Goal: Information Seeking & Learning: Learn about a topic

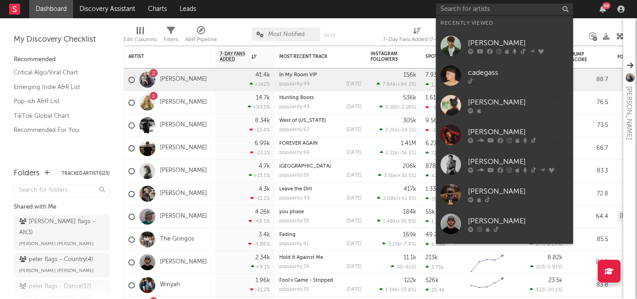
click at [475, 49] on div at bounding box center [518, 50] width 101 height 5
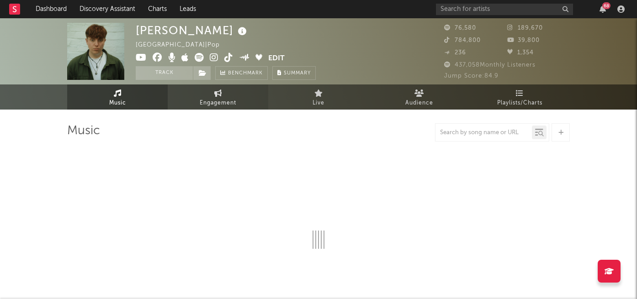
select select "6m"
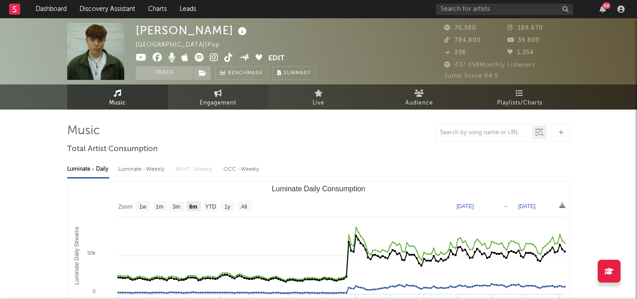
click at [217, 97] on link "Engagement" at bounding box center [218, 97] width 101 height 25
select select "1w"
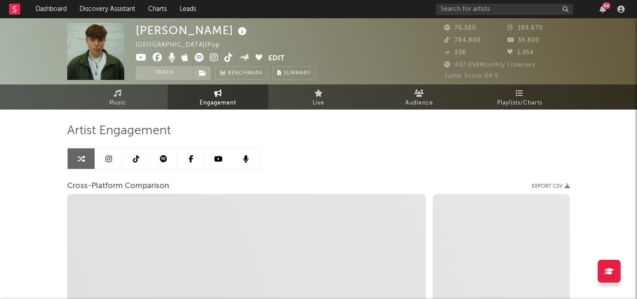
select select "1m"
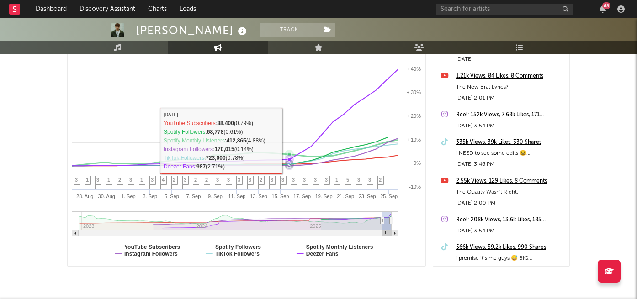
scroll to position [175, 0]
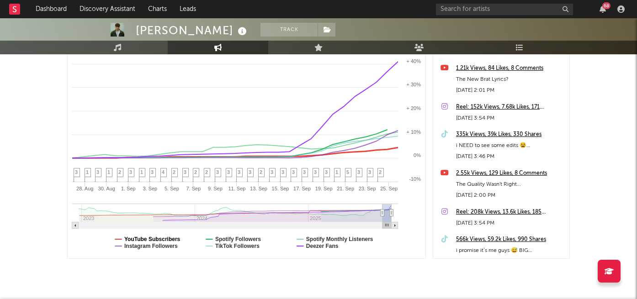
click at [163, 239] on text "YouTube Subscribers" at bounding box center [152, 239] width 56 height 6
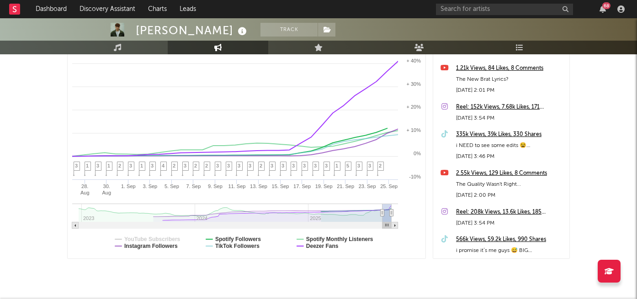
select select "1m"
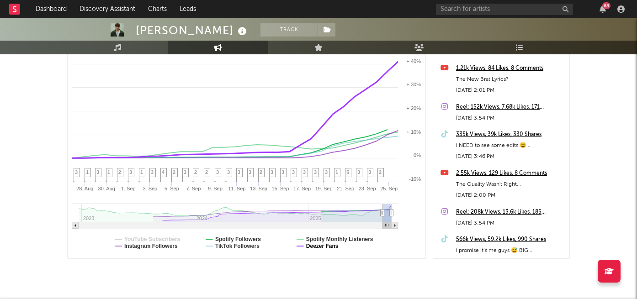
click at [326, 244] on text "Deezer Fans" at bounding box center [322, 246] width 32 height 6
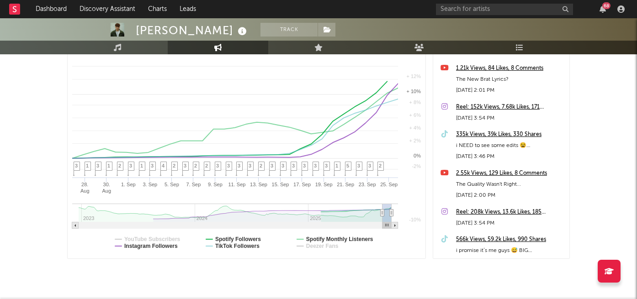
select select "1m"
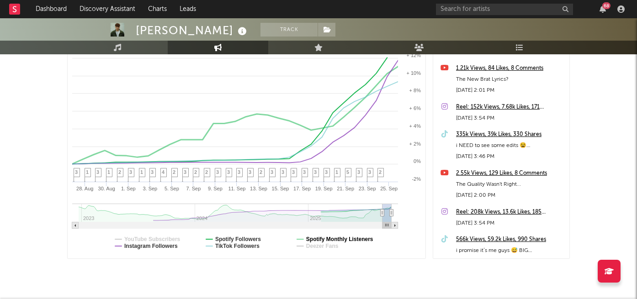
click at [328, 237] on text "Spotify Monthly Listeners" at bounding box center [339, 239] width 67 height 6
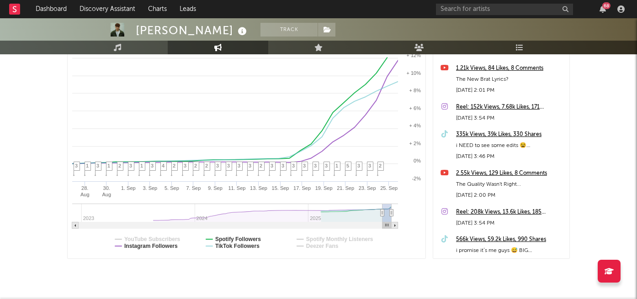
select select "1m"
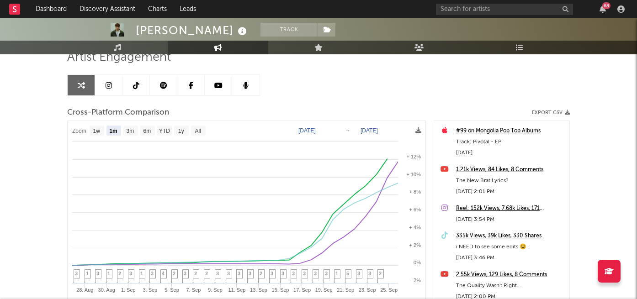
scroll to position [0, 0]
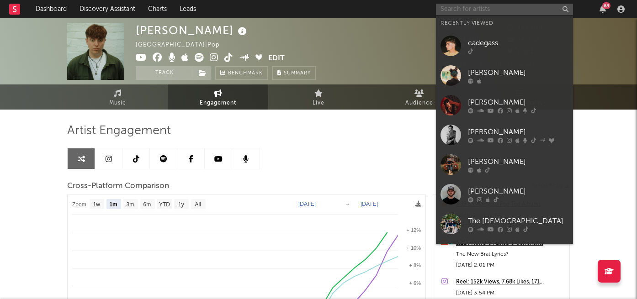
click at [464, 8] on input "text" at bounding box center [504, 9] width 137 height 11
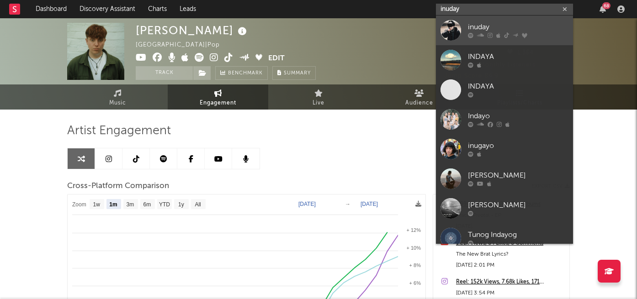
type input "inuday"
click at [497, 33] on icon at bounding box center [498, 35] width 4 height 5
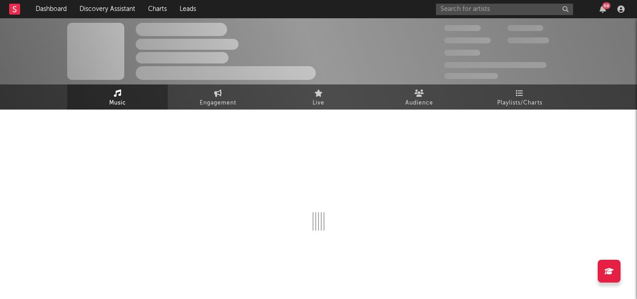
select select "6m"
